Goal: Check status: Check status

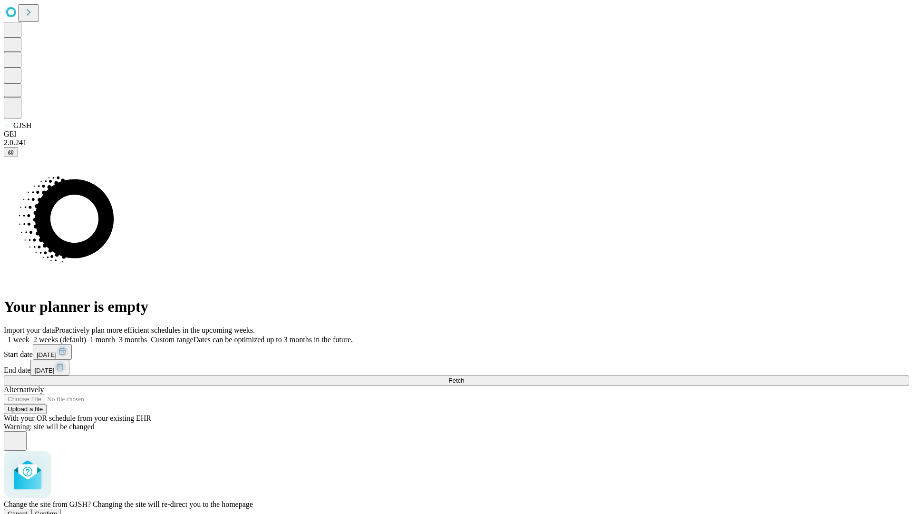
click at [58, 510] on span "Confirm" at bounding box center [46, 513] width 22 height 7
click at [29, 335] on label "1 week" at bounding box center [17, 339] width 26 height 8
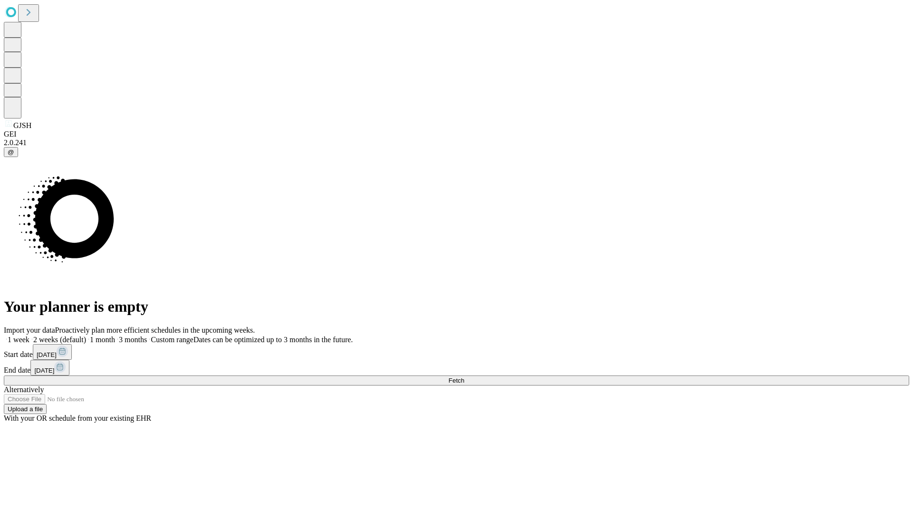
click at [464, 377] on span "Fetch" at bounding box center [456, 380] width 16 height 7
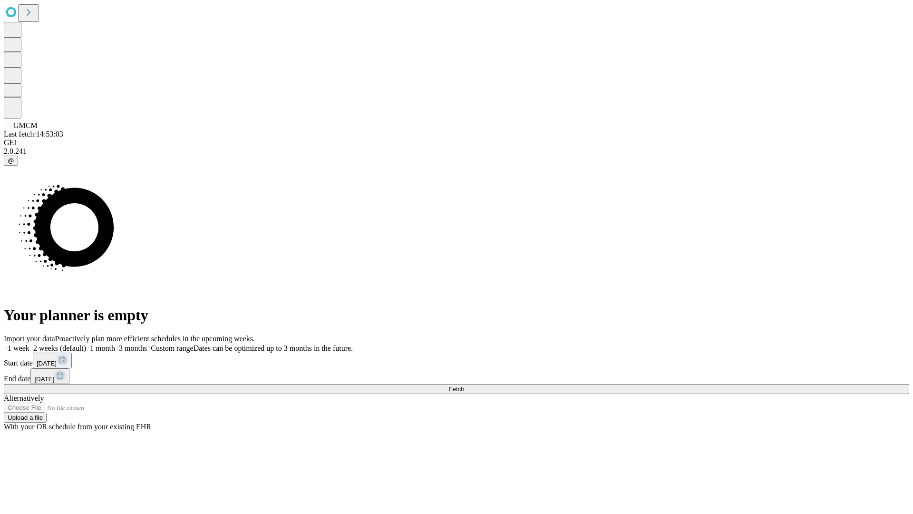
click at [29, 344] on label "1 week" at bounding box center [17, 348] width 26 height 8
click at [464, 385] on span "Fetch" at bounding box center [456, 388] width 16 height 7
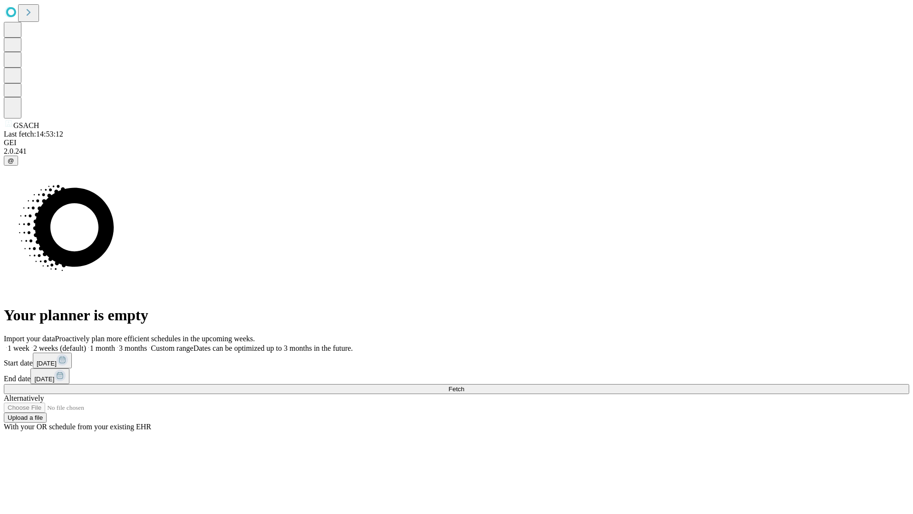
click at [29, 344] on label "1 week" at bounding box center [17, 348] width 26 height 8
click at [464, 385] on span "Fetch" at bounding box center [456, 388] width 16 height 7
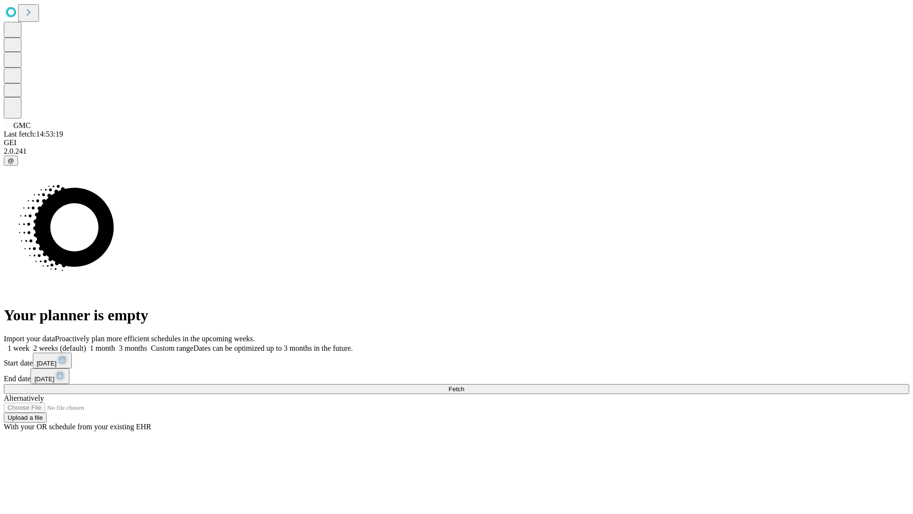
click at [29, 344] on label "1 week" at bounding box center [17, 348] width 26 height 8
click at [464, 385] on span "Fetch" at bounding box center [456, 388] width 16 height 7
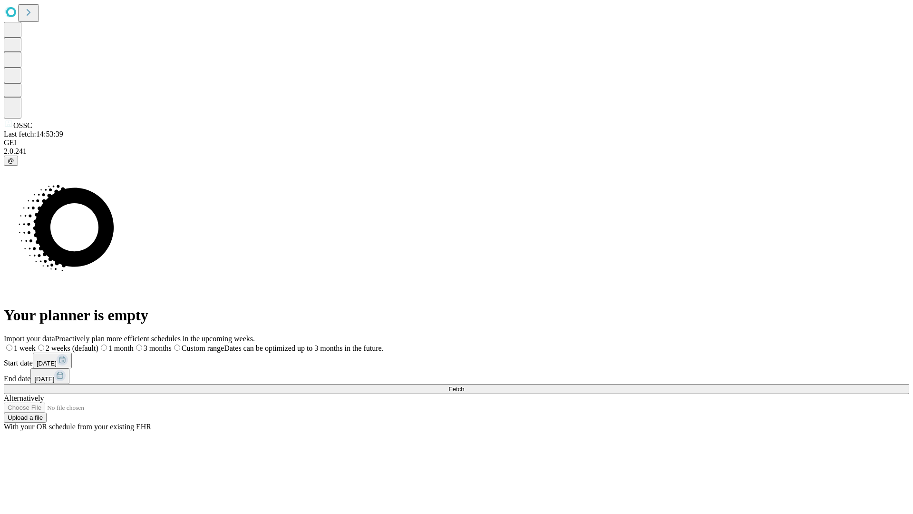
click at [36, 344] on label "1 week" at bounding box center [20, 348] width 32 height 8
click at [464, 385] on span "Fetch" at bounding box center [456, 388] width 16 height 7
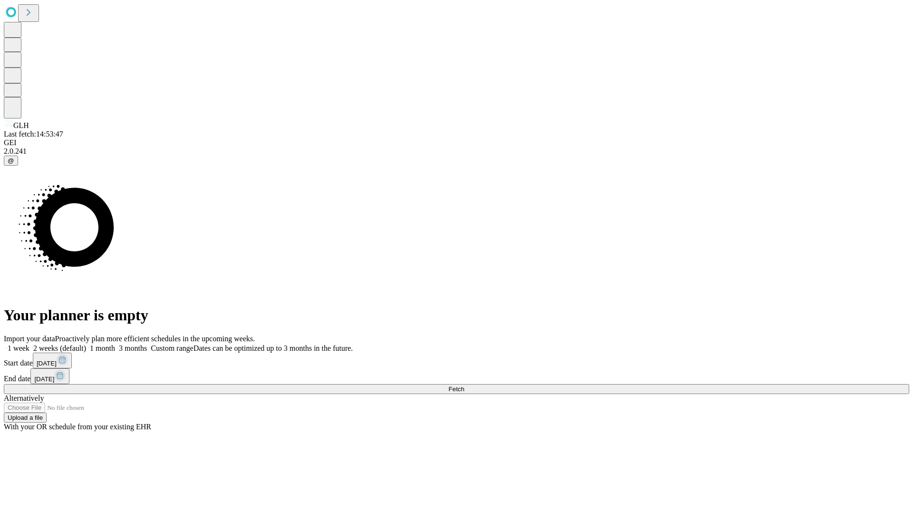
click at [29, 344] on label "1 week" at bounding box center [17, 348] width 26 height 8
click at [464, 385] on span "Fetch" at bounding box center [456, 388] width 16 height 7
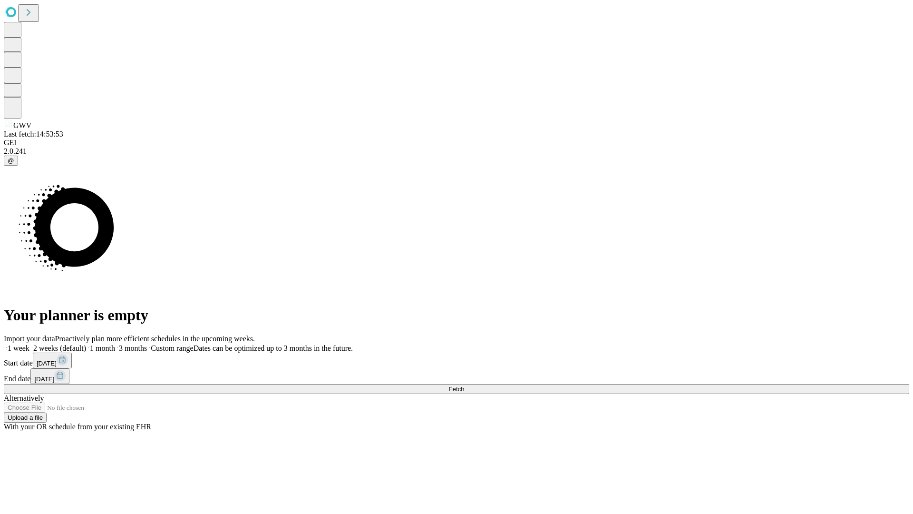
click at [464, 385] on span "Fetch" at bounding box center [456, 388] width 16 height 7
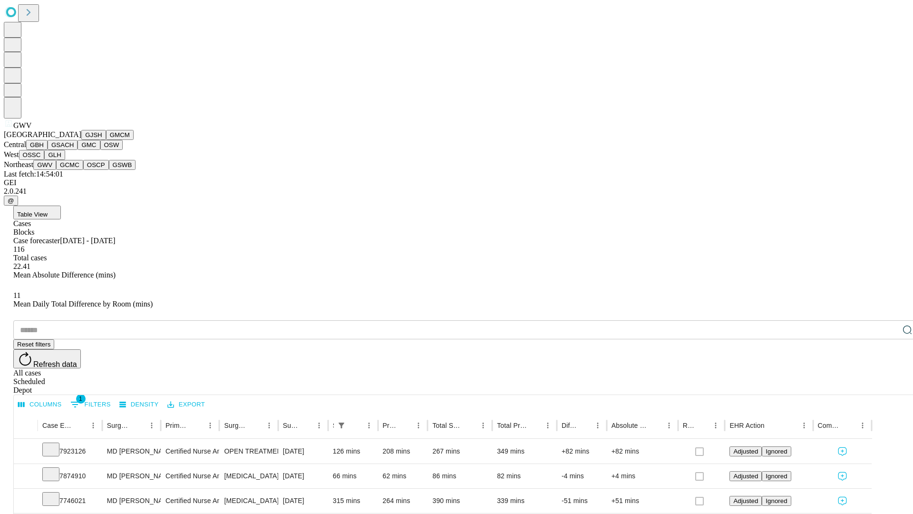
click at [74, 170] on button "GCMC" at bounding box center [69, 165] width 27 height 10
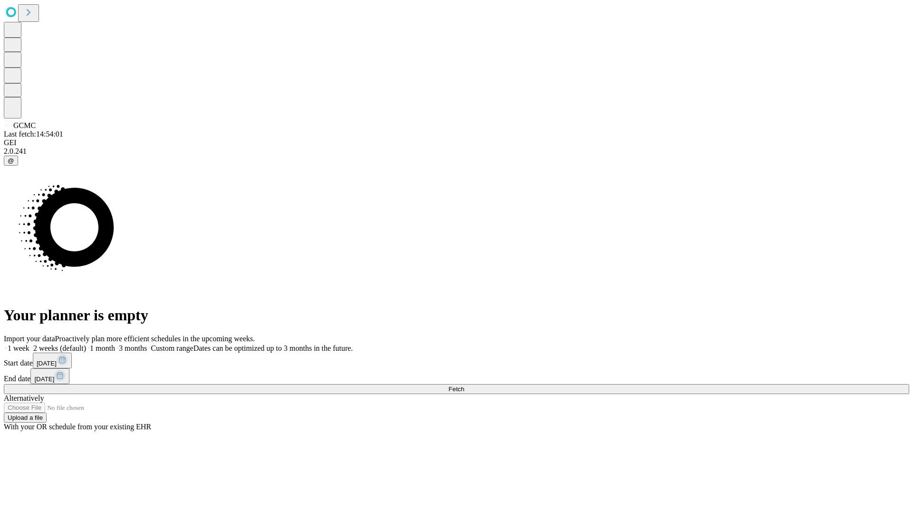
click at [464, 385] on span "Fetch" at bounding box center [456, 388] width 16 height 7
